Goal: Find specific page/section: Find specific page/section

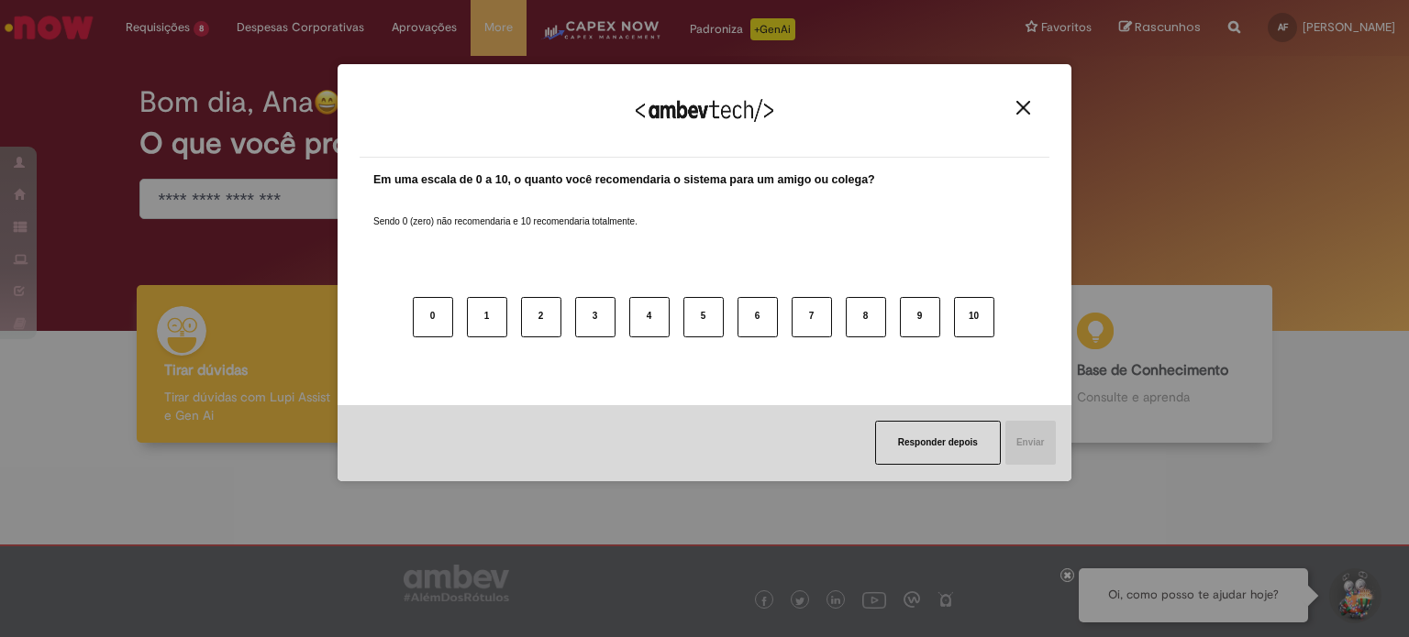
click at [1022, 120] on div "Agradecemos seu feedback!" at bounding box center [704, 122] width 690 height 72
click at [1012, 117] on div "Agradecemos seu feedback!" at bounding box center [704, 122] width 690 height 72
click at [1023, 105] on img "Close" at bounding box center [1023, 108] width 14 height 14
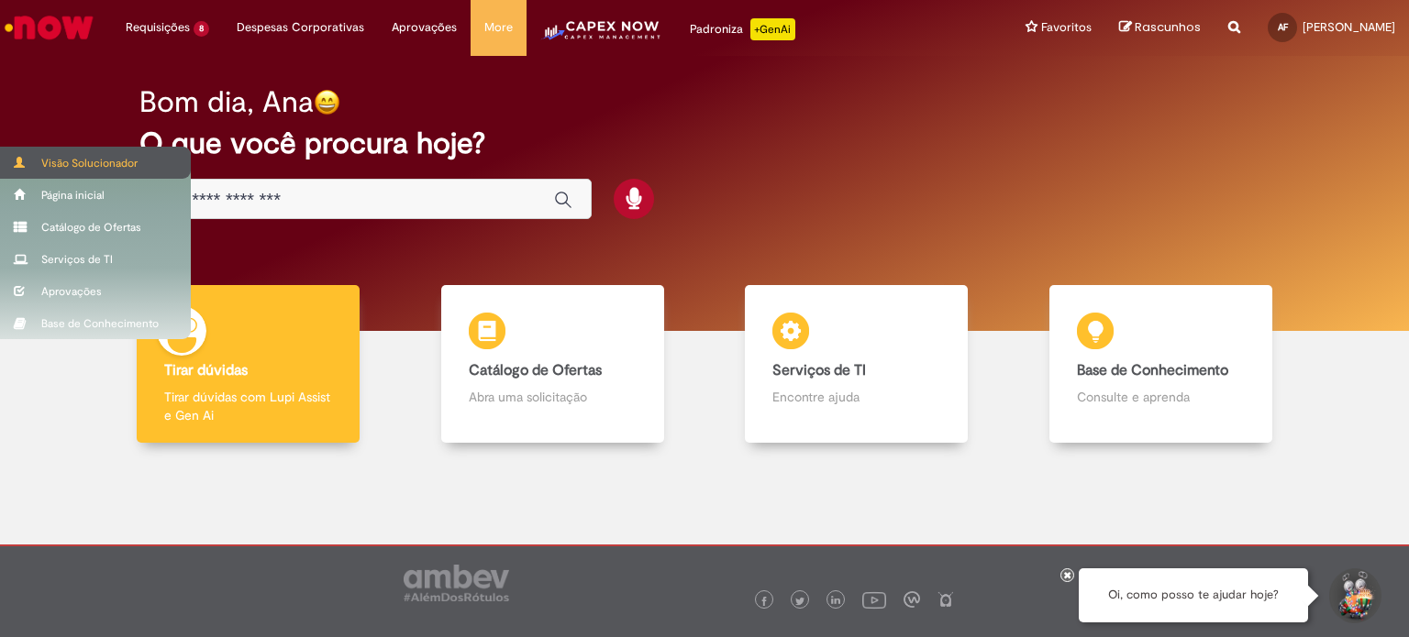
click at [28, 170] on div "Visão Solucionador" at bounding box center [95, 163] width 191 height 32
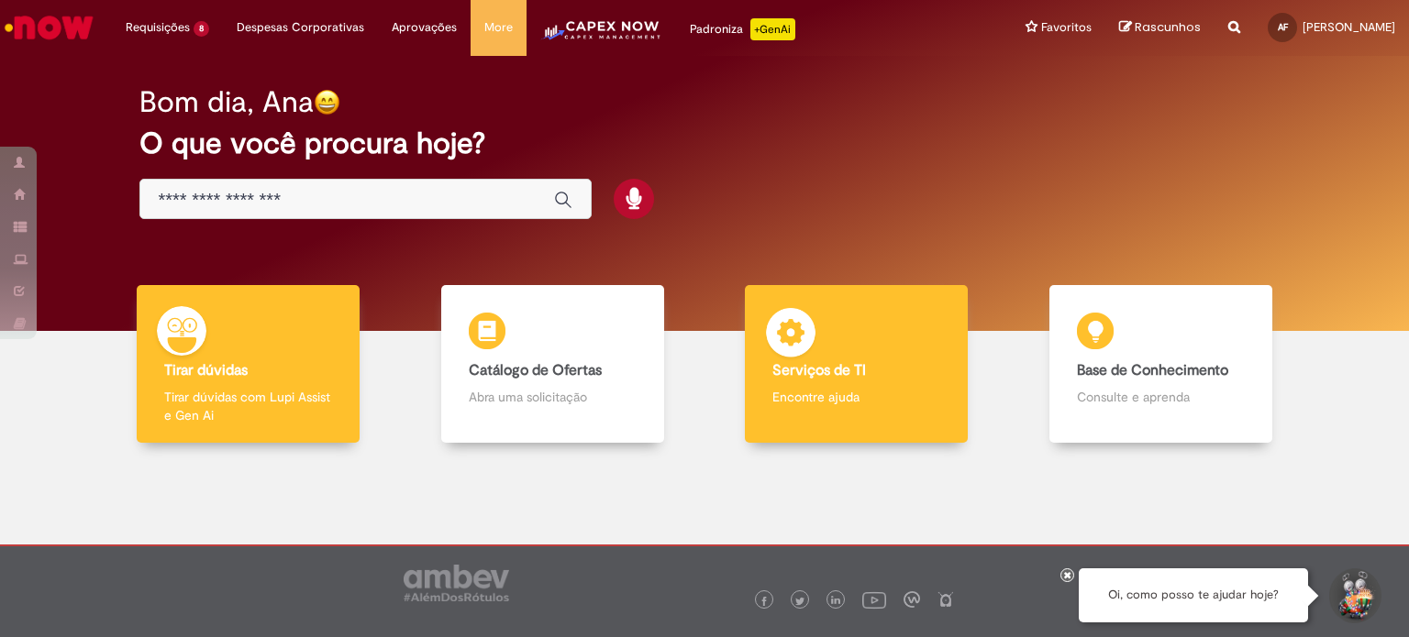
click at [828, 309] on div "Serviços de TI Serviços de TI Encontre ajuda" at bounding box center [856, 364] width 223 height 159
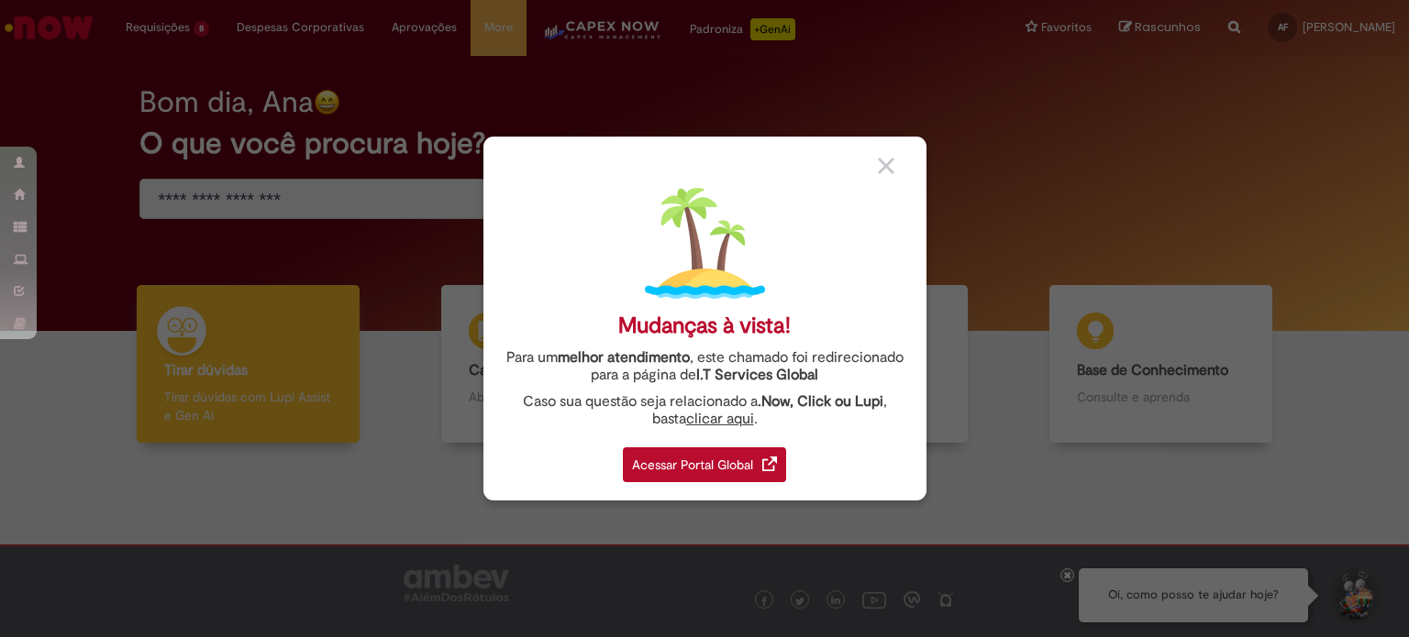
click at [672, 458] on div "Acessar Portal Global" at bounding box center [704, 465] width 163 height 35
